Goal: Task Accomplishment & Management: Manage account settings

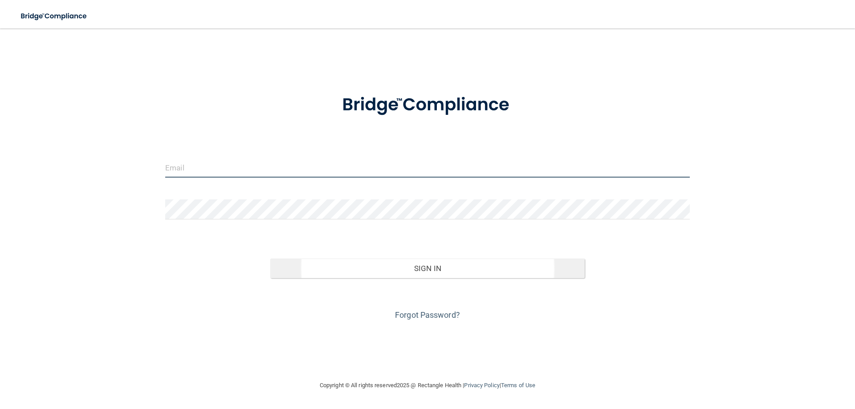
type input "[EMAIL_ADDRESS][DOMAIN_NAME]"
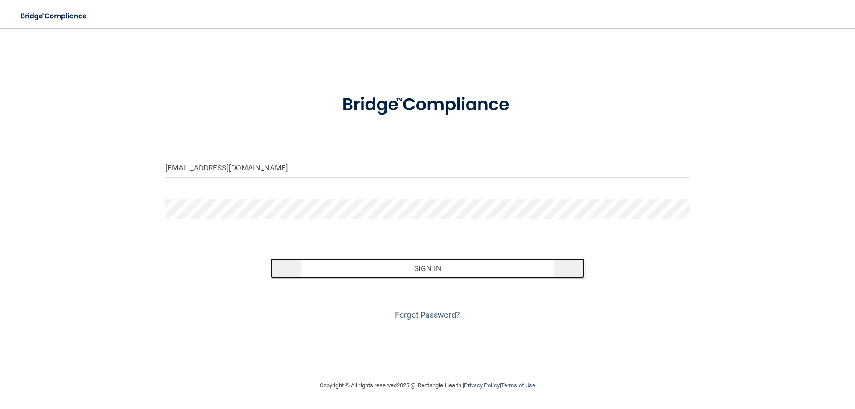
click at [455, 262] on button "Sign In" at bounding box center [427, 269] width 315 height 20
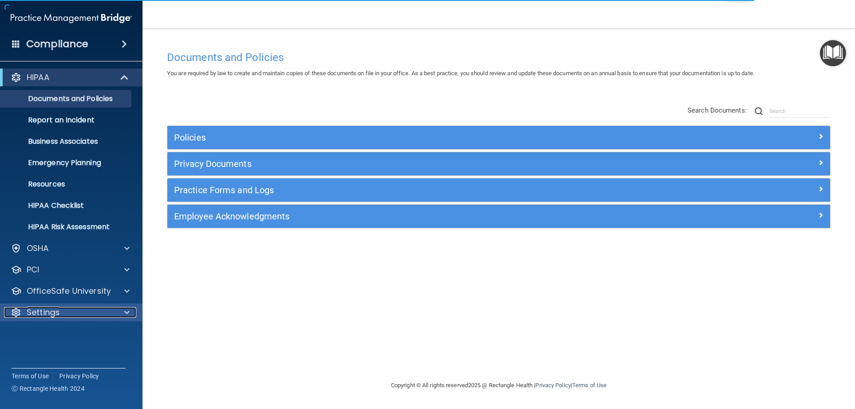
click at [54, 316] on p "Settings" at bounding box center [43, 312] width 33 height 11
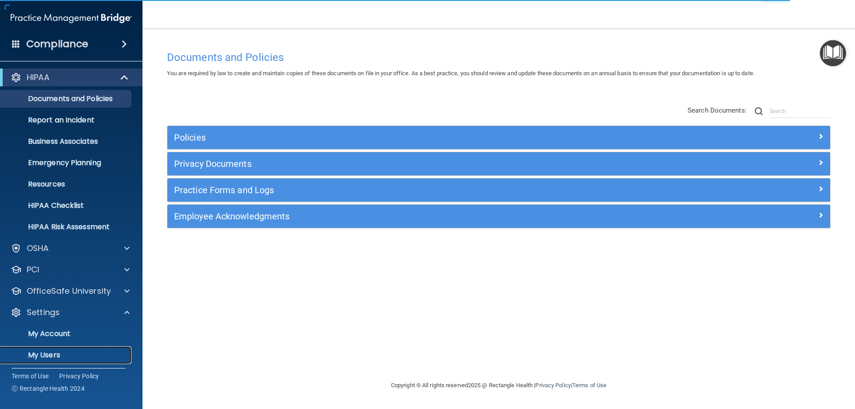
click at [68, 351] on p "My Users" at bounding box center [67, 355] width 122 height 9
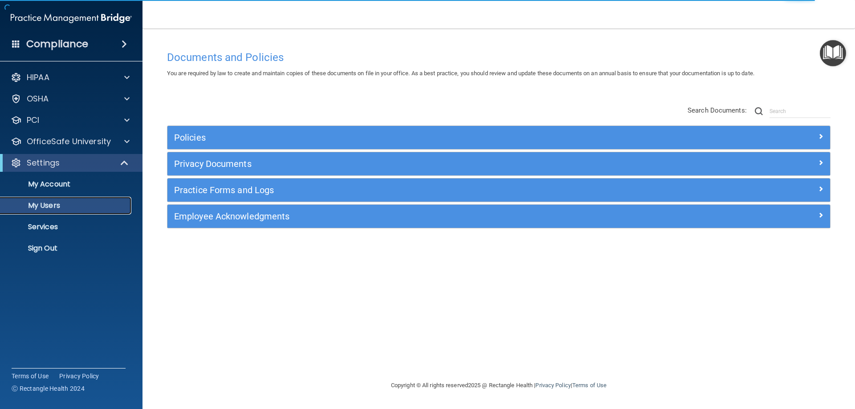
select select "20"
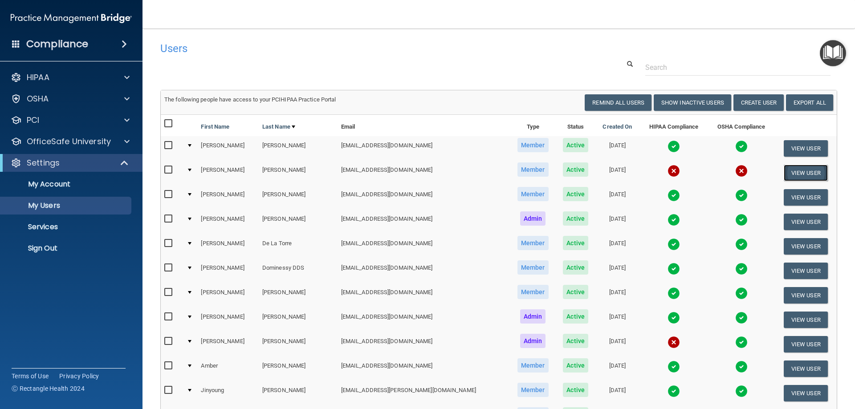
click at [812, 173] on button "View User" at bounding box center [806, 173] width 44 height 16
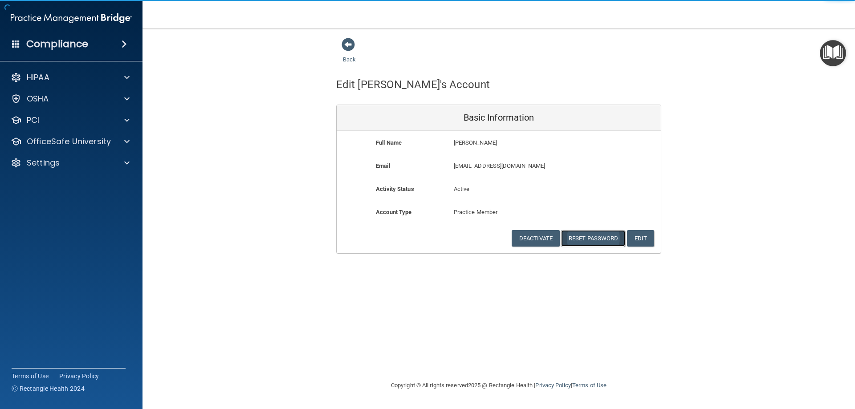
click at [602, 238] on button "Reset Password" at bounding box center [593, 238] width 64 height 16
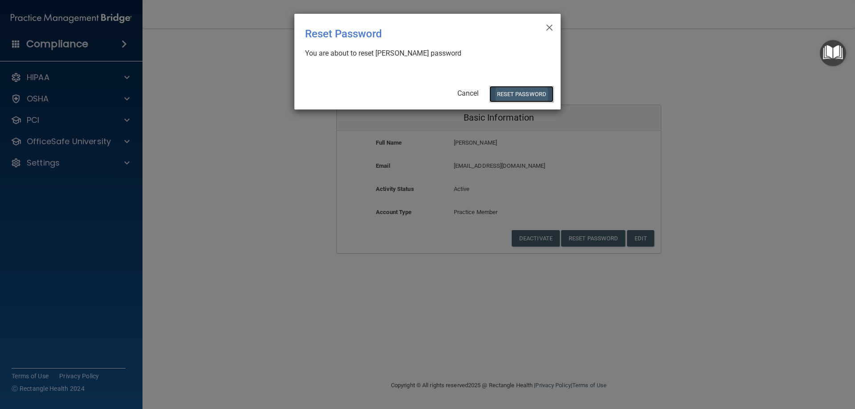
click at [510, 92] on button "Reset Password" at bounding box center [521, 94] width 64 height 16
